Goal: Task Accomplishment & Management: Complete application form

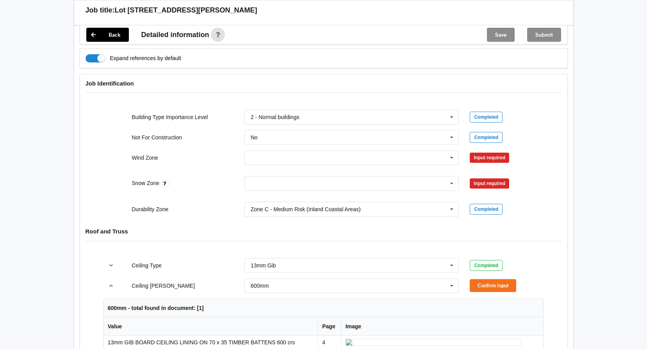
scroll to position [312, 0]
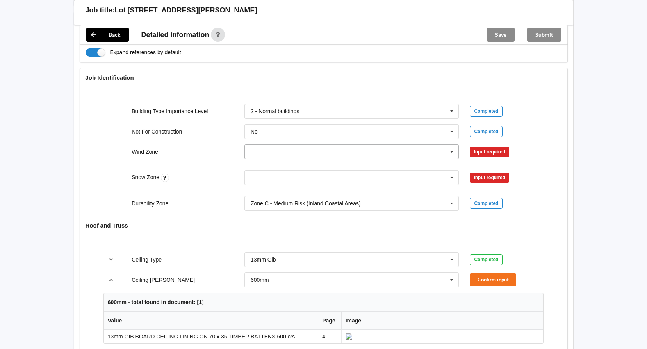
click at [449, 145] on icon at bounding box center [452, 152] width 12 height 14
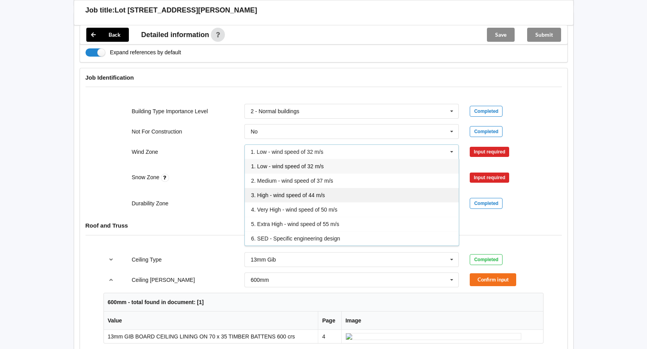
click at [284, 188] on div "3. High - wind speed of 44 m/s" at bounding box center [352, 195] width 214 height 14
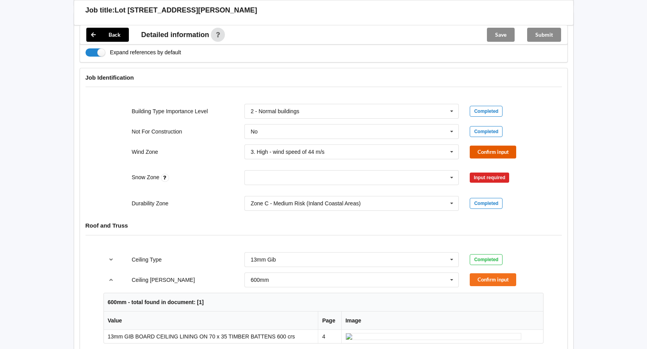
click at [480, 146] on button "Confirm input" at bounding box center [493, 152] width 46 height 13
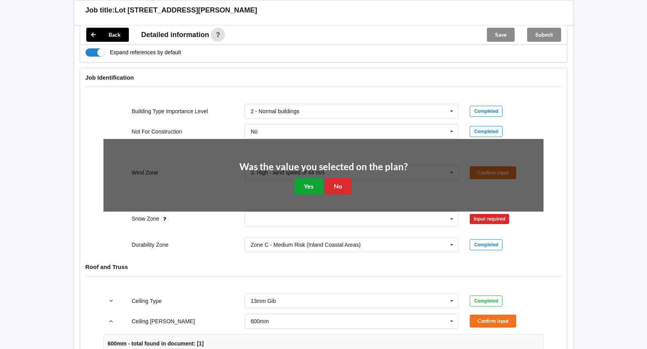
drag, startPoint x: 317, startPoint y: 178, endPoint x: 313, endPoint y: 175, distance: 4.7
click at [316, 178] on button "Yes" at bounding box center [308, 186] width 29 height 16
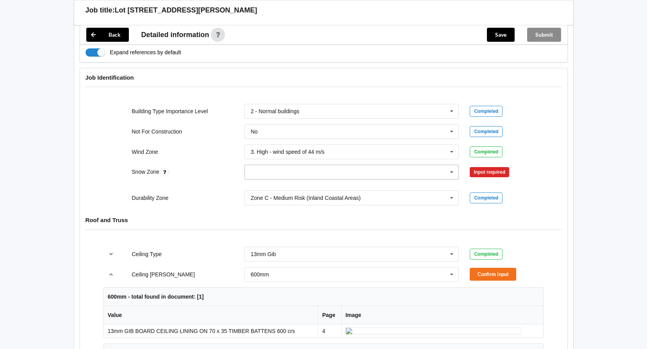
click at [449, 166] on icon at bounding box center [452, 172] width 12 height 14
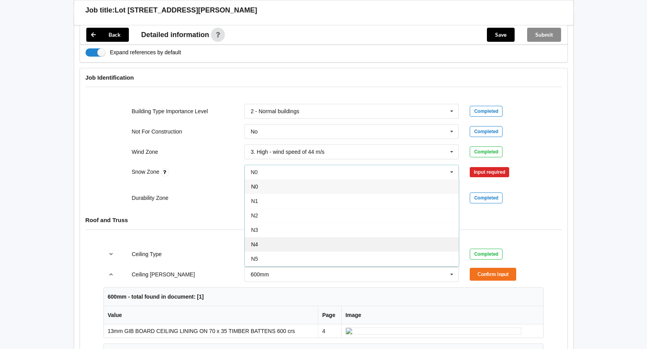
click at [262, 237] on div "N4" at bounding box center [352, 244] width 214 height 14
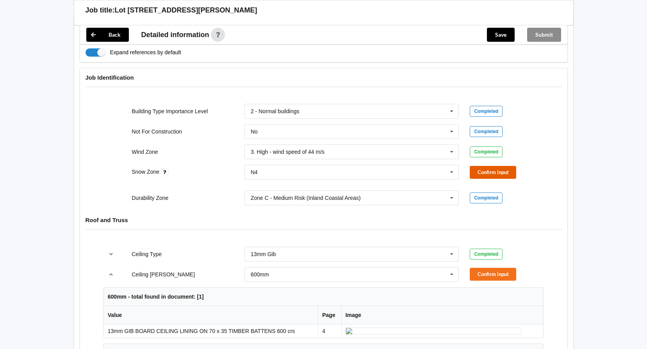
click at [492, 166] on button "Confirm input" at bounding box center [493, 172] width 46 height 13
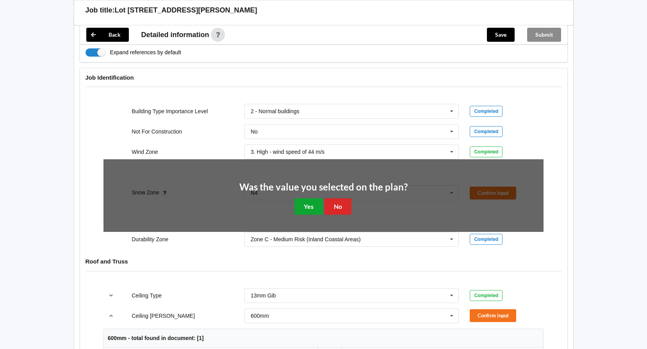
click at [309, 198] on button "Yes" at bounding box center [308, 206] width 29 height 16
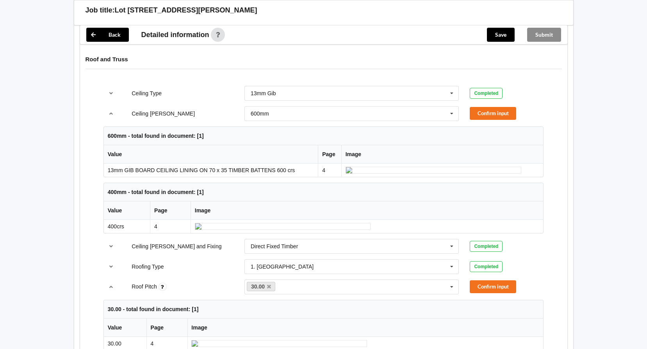
scroll to position [469, 0]
click at [477, 106] on button "Confirm input" at bounding box center [493, 112] width 46 height 13
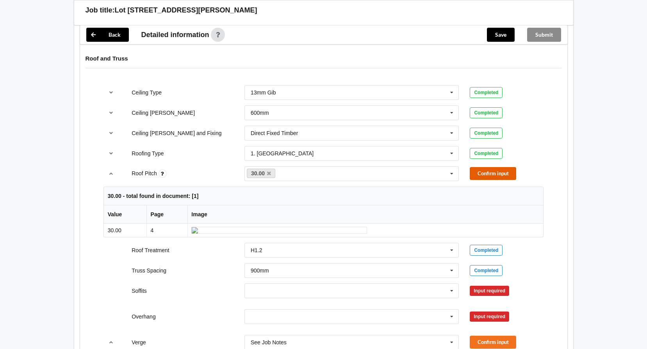
click at [480, 167] on button "Confirm input" at bounding box center [493, 173] width 46 height 13
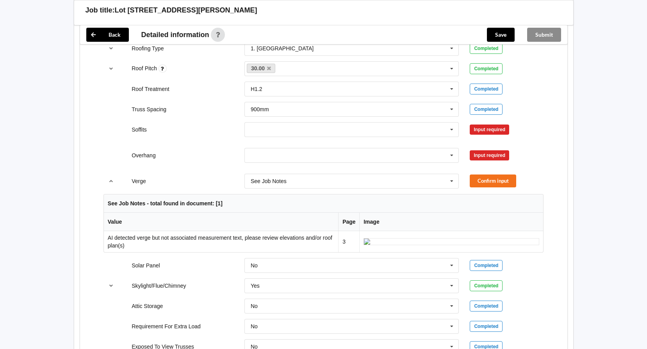
scroll to position [586, 0]
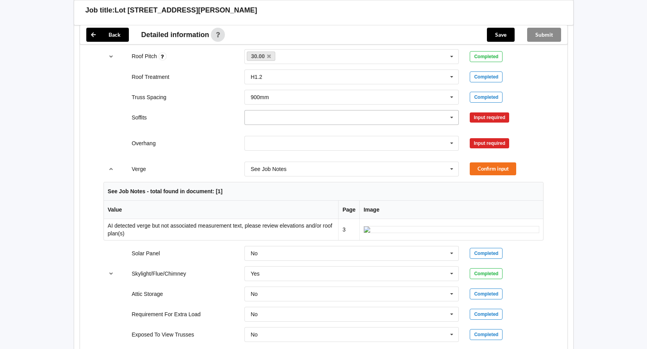
click at [449, 111] on icon at bounding box center [452, 118] width 12 height 14
click at [293, 126] on div "Boxed" at bounding box center [352, 132] width 214 height 14
click at [490, 111] on button "Confirm input" at bounding box center [493, 117] width 46 height 13
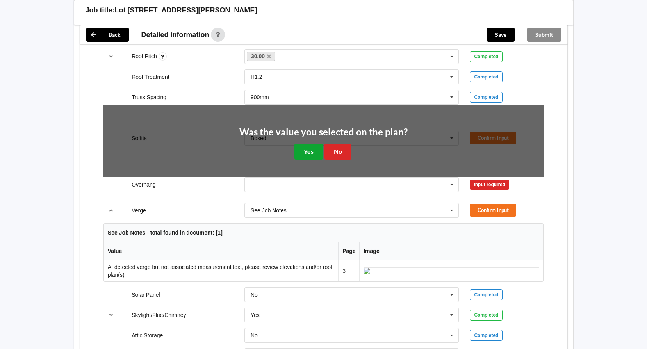
click at [317, 144] on button "Yes" at bounding box center [308, 152] width 29 height 16
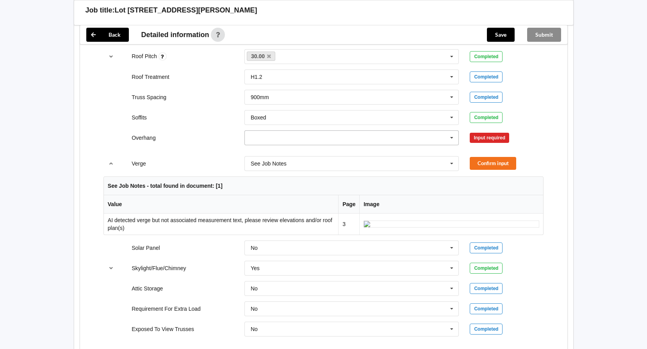
click at [446, 131] on icon at bounding box center [452, 138] width 12 height 14
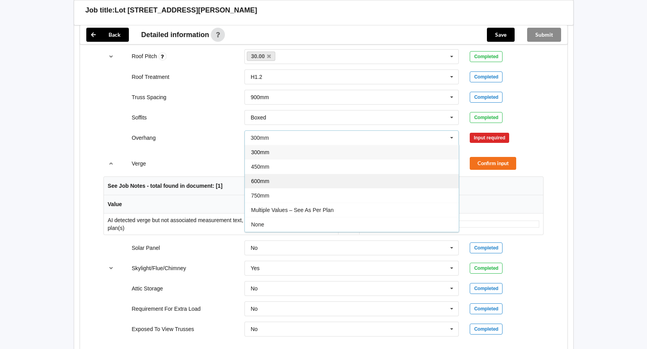
click at [269, 178] on span "600mm" at bounding box center [260, 181] width 18 height 6
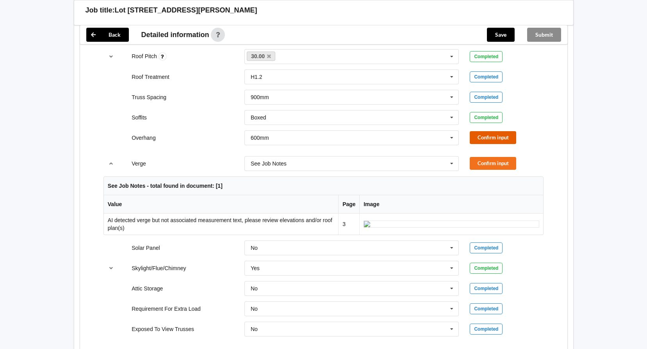
click at [488, 131] on button "Confirm input" at bounding box center [493, 137] width 46 height 13
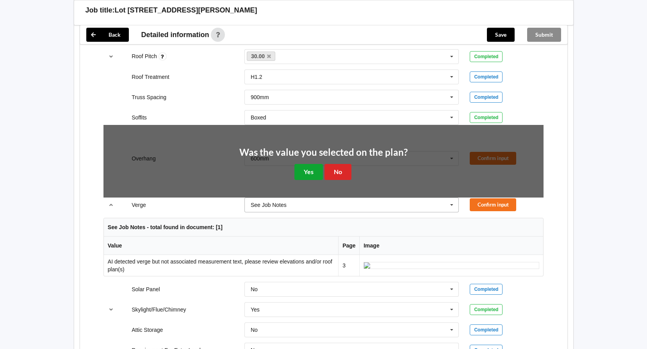
click at [314, 164] on button "Yes" at bounding box center [308, 172] width 29 height 16
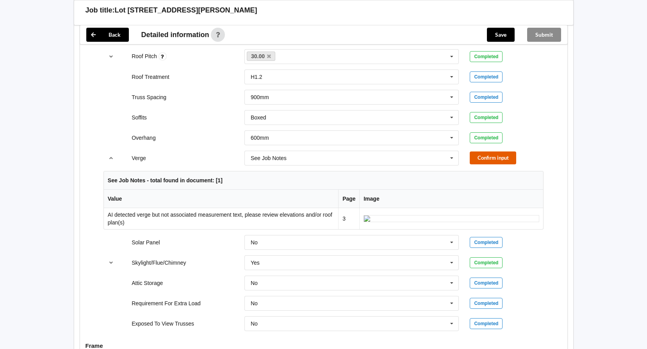
click at [472, 152] on button "Confirm input" at bounding box center [493, 158] width 46 height 13
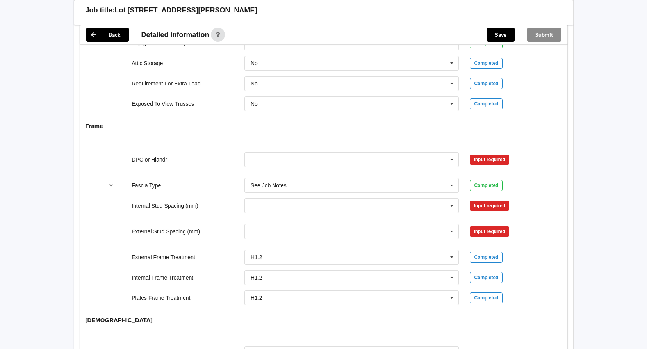
scroll to position [742, 0]
click at [448, 152] on icon at bounding box center [452, 159] width 12 height 14
click at [276, 171] on span "DPC Fitted" at bounding box center [264, 174] width 27 height 6
click at [484, 153] on button "Confirm input" at bounding box center [493, 159] width 46 height 13
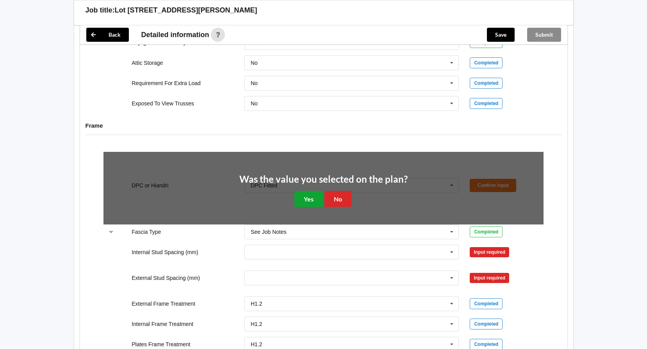
click at [307, 192] on button "Yes" at bounding box center [308, 199] width 29 height 16
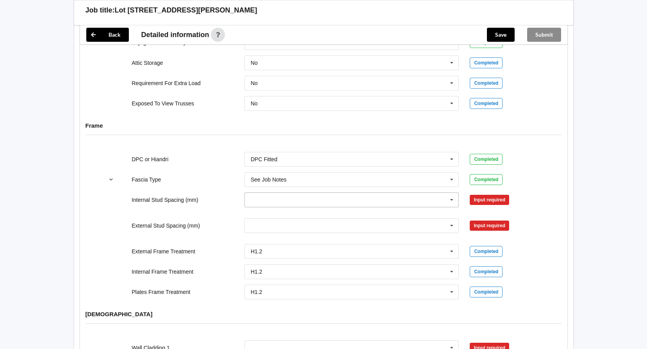
click at [449, 193] on icon at bounding box center [452, 200] width 12 height 14
drag, startPoint x: 328, startPoint y: 279, endPoint x: 338, endPoint y: 268, distance: 14.7
click at [328, 283] on span "Multiple Values – See As Per Plan" at bounding box center [292, 286] width 82 height 6
click at [481, 193] on button "Confirm input" at bounding box center [493, 199] width 46 height 13
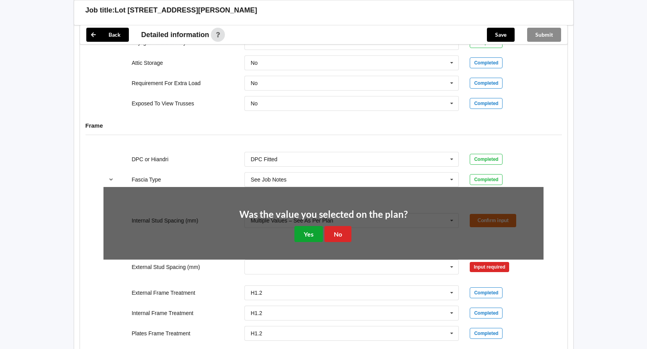
click at [305, 228] on button "Yes" at bounding box center [308, 234] width 29 height 16
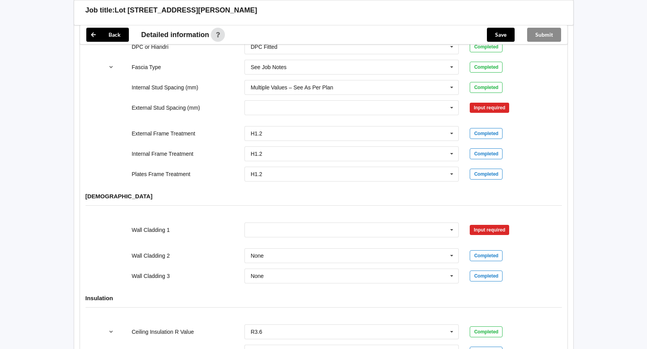
scroll to position [859, 0]
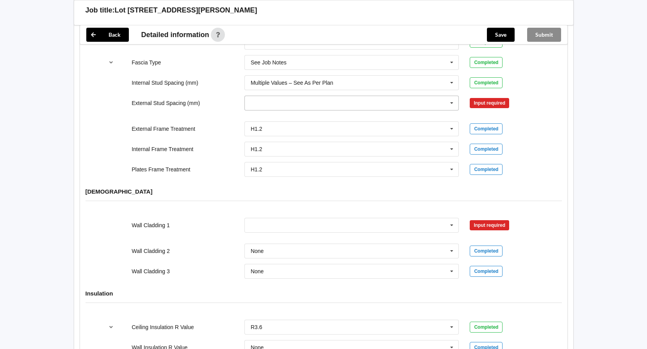
click at [453, 96] on icon at bounding box center [452, 103] width 12 height 14
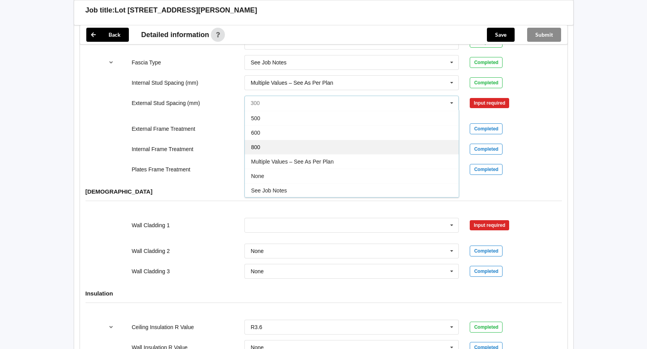
scroll to position [43, 0]
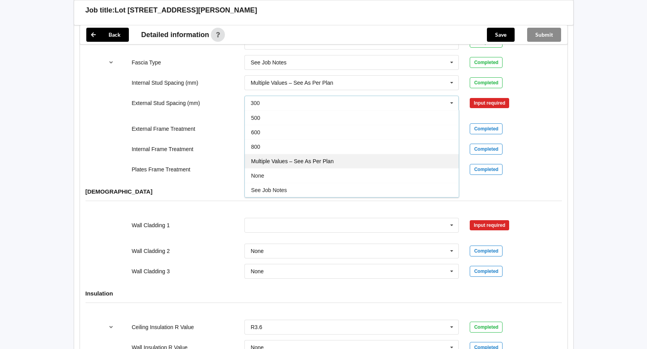
click at [304, 158] on span "Multiple Values – See As Per Plan" at bounding box center [292, 161] width 82 height 6
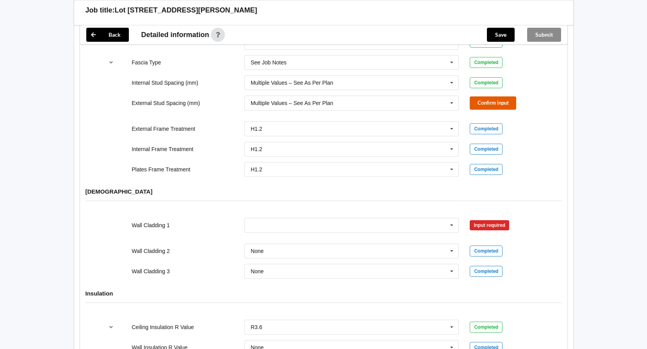
click at [482, 96] on button "Confirm input" at bounding box center [493, 102] width 46 height 13
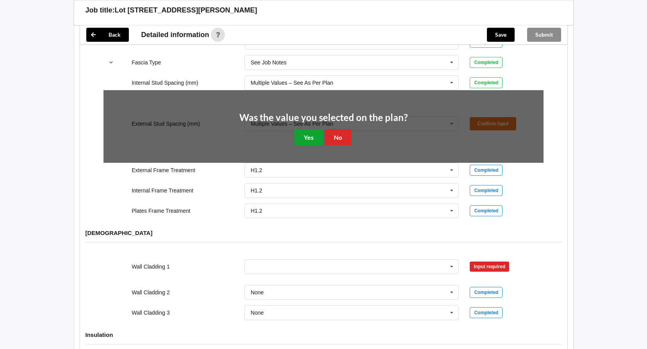
click at [305, 129] on button "Yes" at bounding box center [308, 137] width 29 height 16
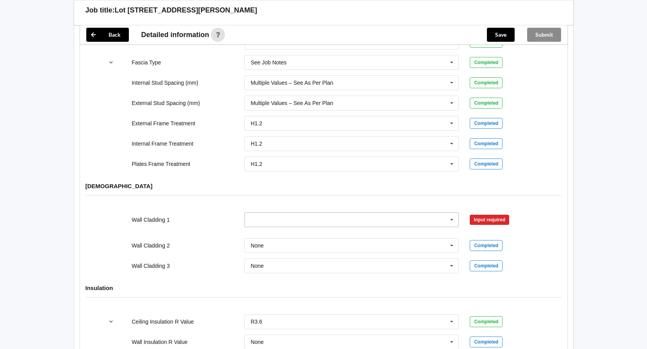
click at [452, 213] on icon at bounding box center [452, 220] width 12 height 14
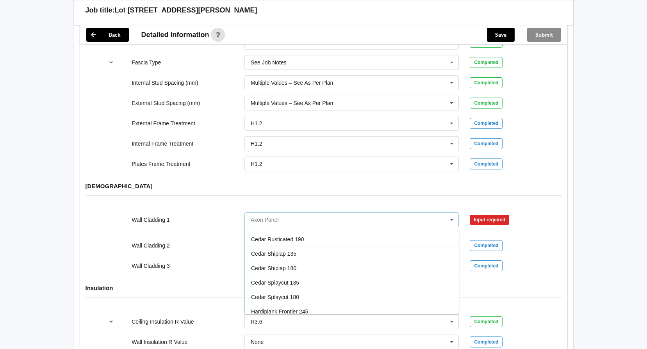
scroll to position [234, 0]
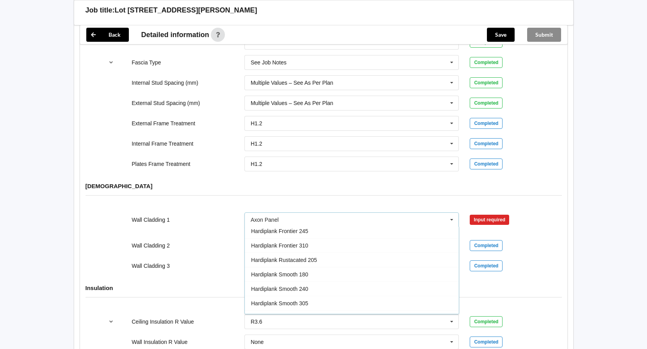
click at [544, 190] on div "[DEMOGRAPHIC_DATA]" at bounding box center [323, 192] width 487 height 30
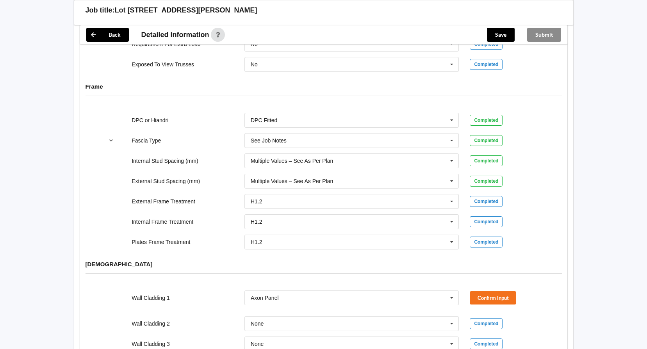
scroll to position [859, 0]
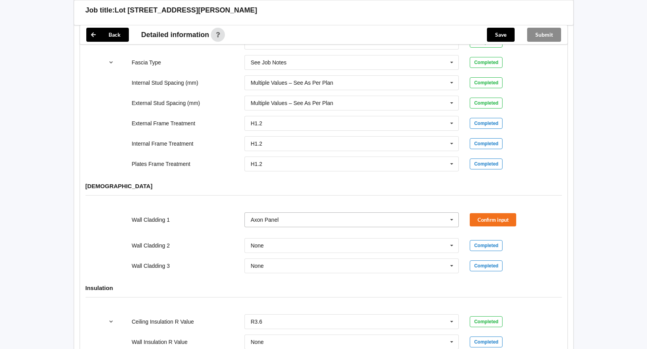
drag, startPoint x: 449, startPoint y: 212, endPoint x: 442, endPoint y: 212, distance: 6.6
click at [449, 213] on icon at bounding box center [452, 220] width 12 height 14
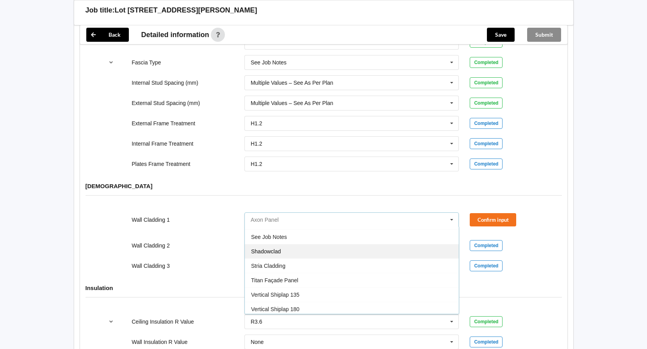
scroll to position [462, 0]
click at [307, 227] on div "See Job Notes" at bounding box center [352, 234] width 214 height 14
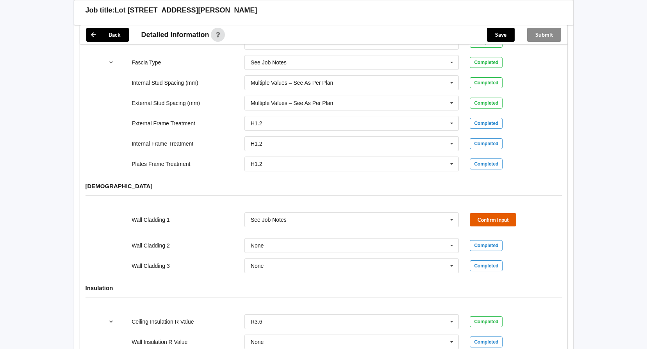
click at [473, 213] on button "Confirm input" at bounding box center [493, 219] width 46 height 13
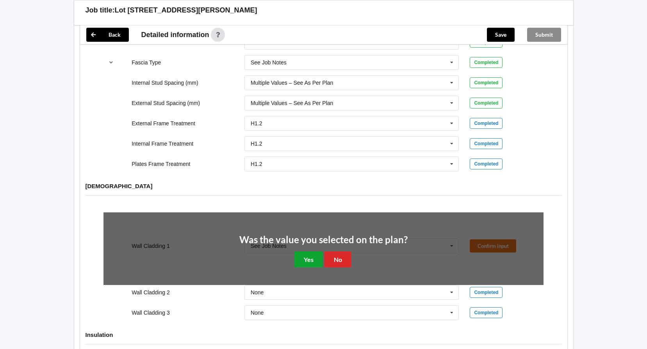
click at [313, 251] on button "Yes" at bounding box center [308, 259] width 29 height 16
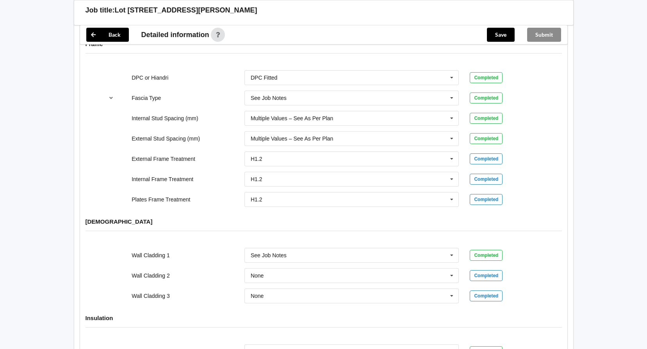
scroll to position [820, 0]
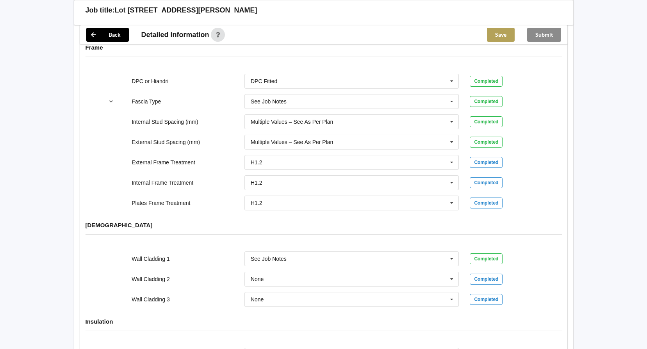
click at [506, 31] on button "Save" at bounding box center [501, 35] width 28 height 14
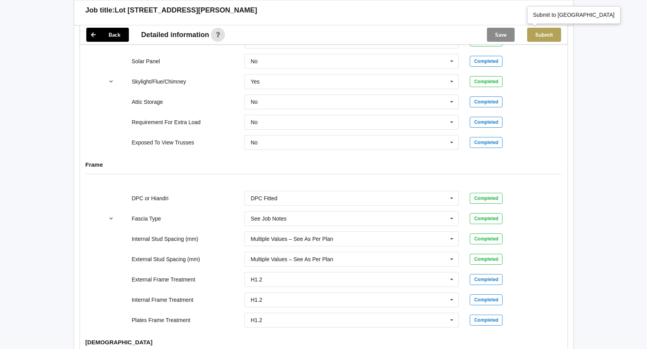
click at [550, 33] on button "Submit" at bounding box center [544, 35] width 34 height 14
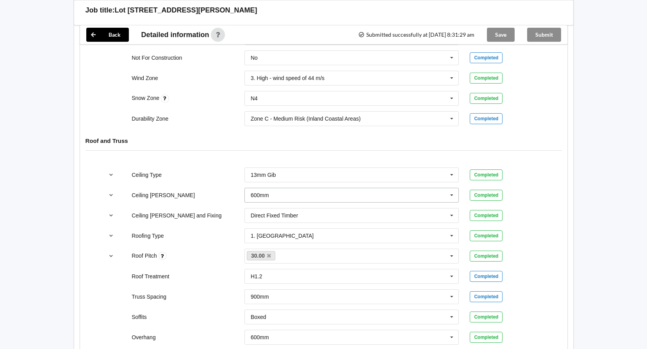
scroll to position [433, 0]
